Goal: Information Seeking & Learning: Learn about a topic

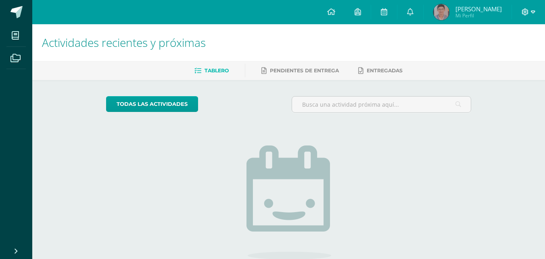
click at [526, 9] on icon at bounding box center [525, 11] width 7 height 7
click at [496, 55] on span "Cerrar sesión" at bounding box center [508, 55] width 36 height 8
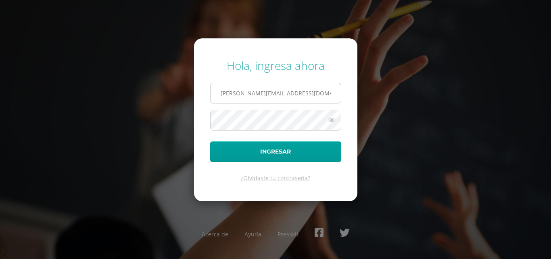
click at [302, 88] on input "s.chavarria.1cdb@gmail.com" at bounding box center [276, 93] width 130 height 20
type input "e.chavarria.5bdb@gmail.com"
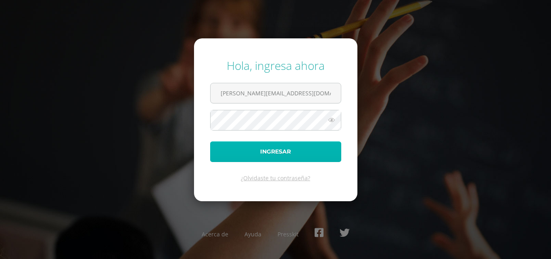
click at [277, 149] on button "Ingresar" at bounding box center [275, 151] width 131 height 21
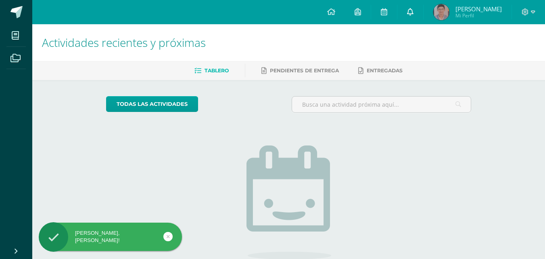
click at [414, 13] on icon at bounding box center [410, 11] width 6 height 7
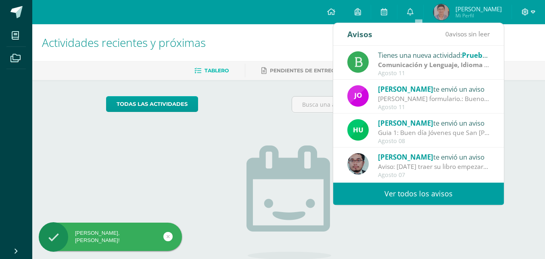
click at [530, 11] on span at bounding box center [529, 12] width 14 height 9
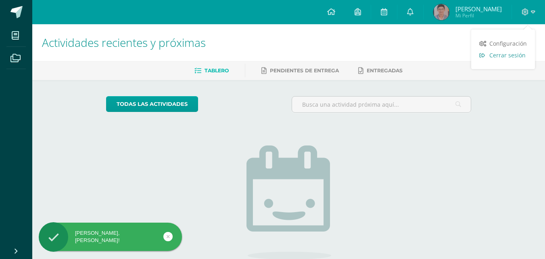
click at [516, 56] on span "Cerrar sesión" at bounding box center [507, 55] width 36 height 8
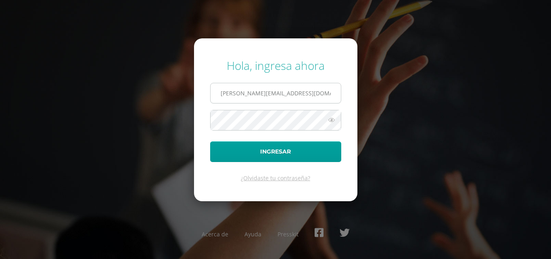
click at [244, 90] on input "e.chavarria.5bdb@gmail.com" at bounding box center [276, 93] width 130 height 20
type input "s.chavarria.1cdb@gmail.com"
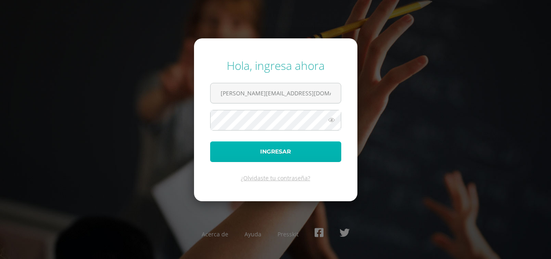
click at [265, 152] on button "Ingresar" at bounding box center [275, 151] width 131 height 21
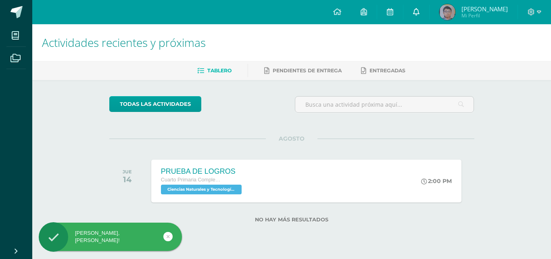
click at [420, 8] on link at bounding box center [416, 12] width 26 height 24
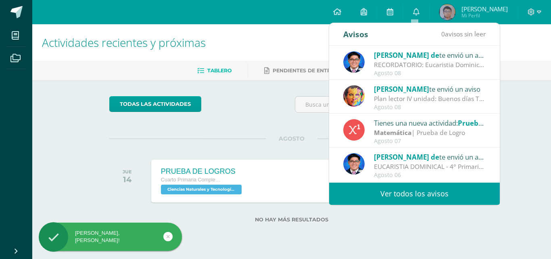
click at [396, 194] on link "Ver todos los avisos" at bounding box center [414, 193] width 171 height 22
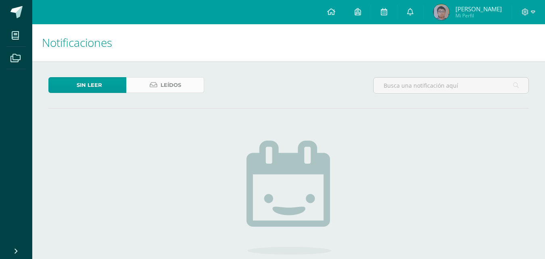
click at [154, 83] on icon at bounding box center [154, 84] width 8 height 7
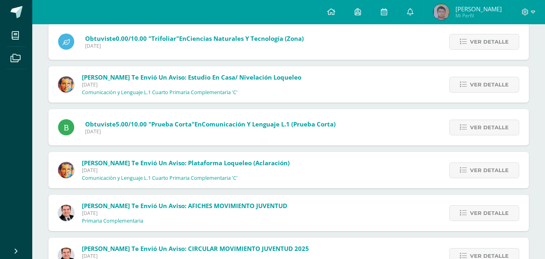
scroll to position [2536, 0]
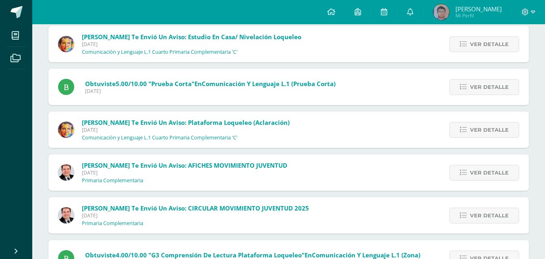
click at [94, 53] on p "Comunicación y Lenguaje L.1 Cuarto Primaria Complementaria 'C'" at bounding box center [160, 52] width 156 height 6
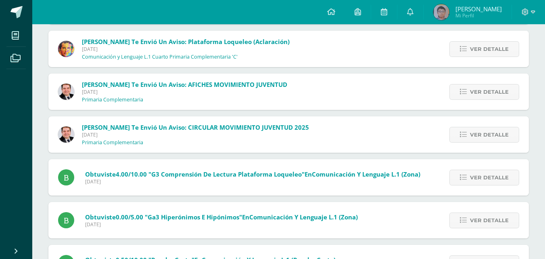
scroll to position [2657, 0]
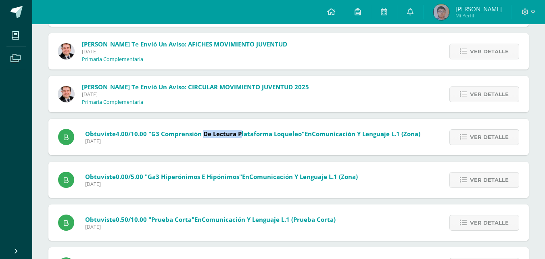
drag, startPoint x: 203, startPoint y: 136, endPoint x: 241, endPoint y: 136, distance: 38.3
click at [241, 136] on span ""G3 Comprensión de lectura Plataforma Loqueleo"" at bounding box center [226, 134] width 156 height 8
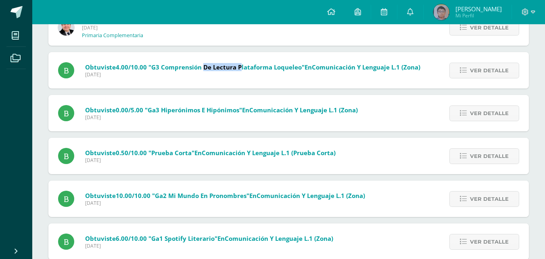
scroll to position [2738, 0]
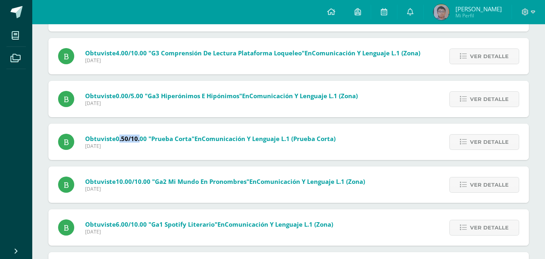
drag, startPoint x: 118, startPoint y: 138, endPoint x: 141, endPoint y: 140, distance: 22.7
click at [140, 140] on span "0.50/10.00" at bounding box center [131, 138] width 31 height 8
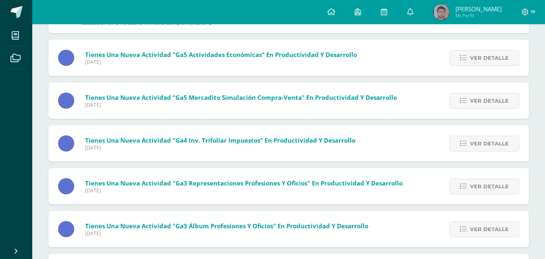
scroll to position [3222, 0]
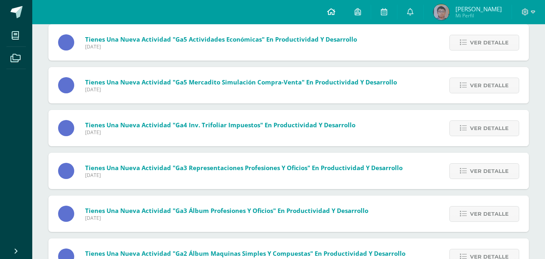
click at [332, 8] on icon at bounding box center [331, 11] width 8 height 7
